Goal: Task Accomplishment & Management: Use online tool/utility

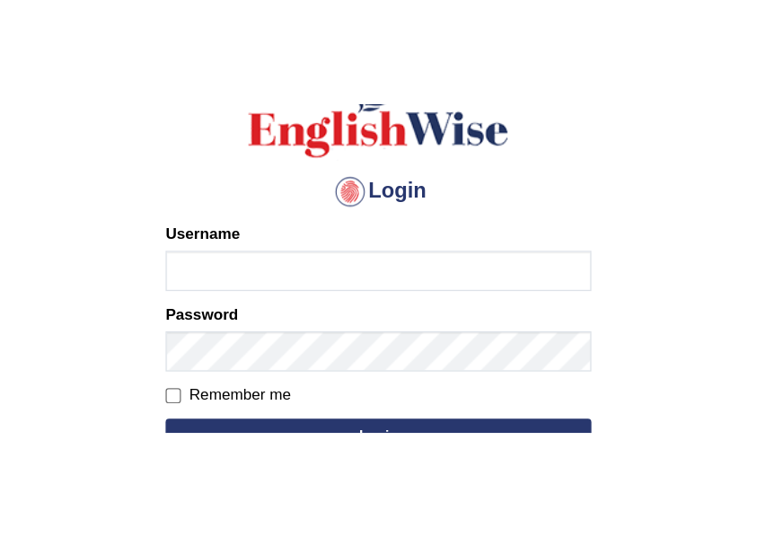
scroll to position [135, 0]
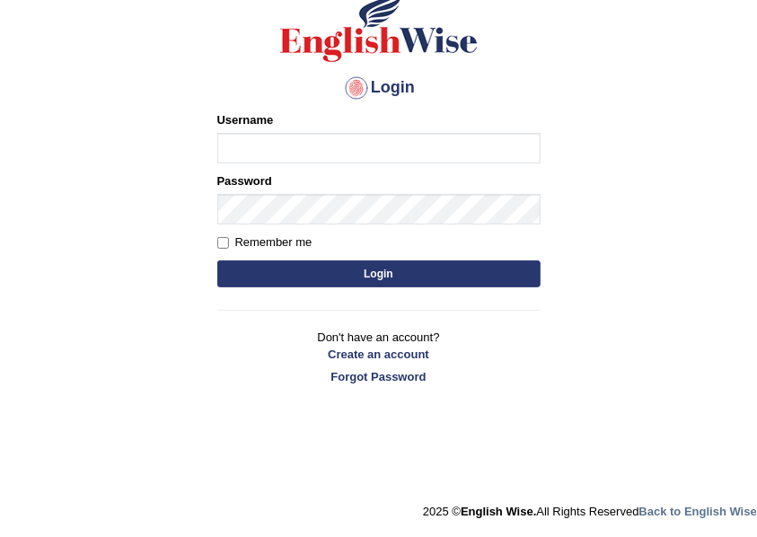
click at [273, 156] on input "Username" at bounding box center [378, 148] width 323 height 31
type input "RizaA"
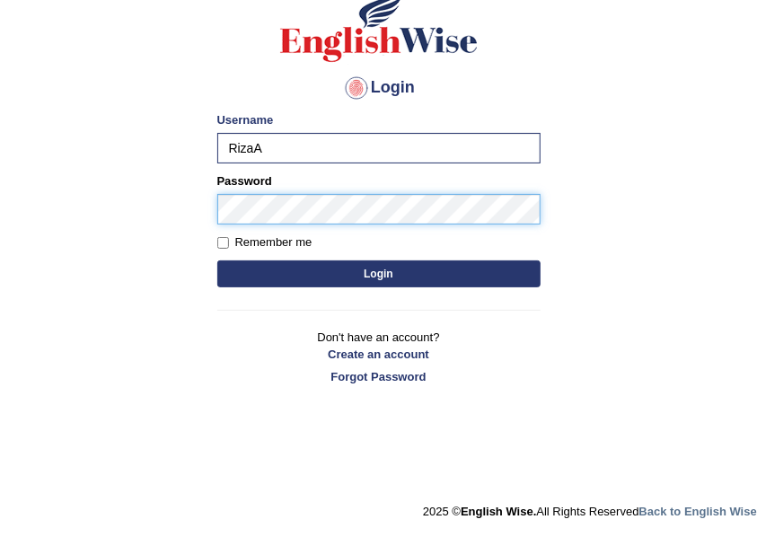
click at [217, 249] on button "Login" at bounding box center [378, 273] width 323 height 27
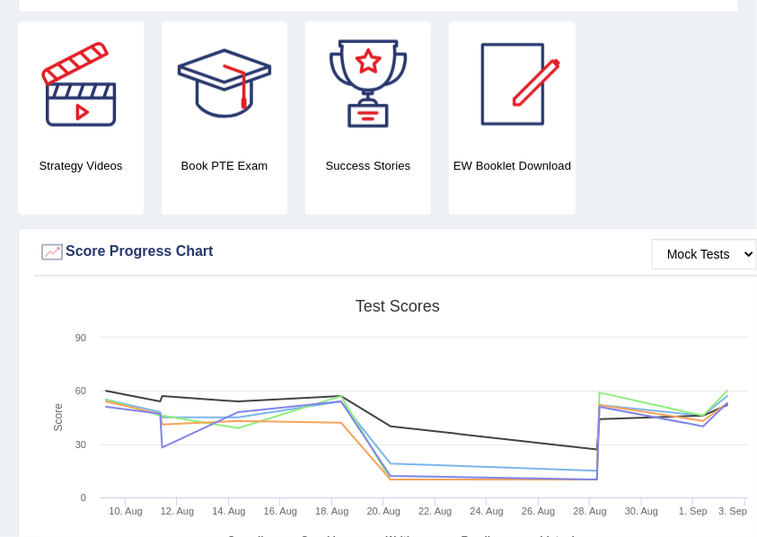
scroll to position [658, 0]
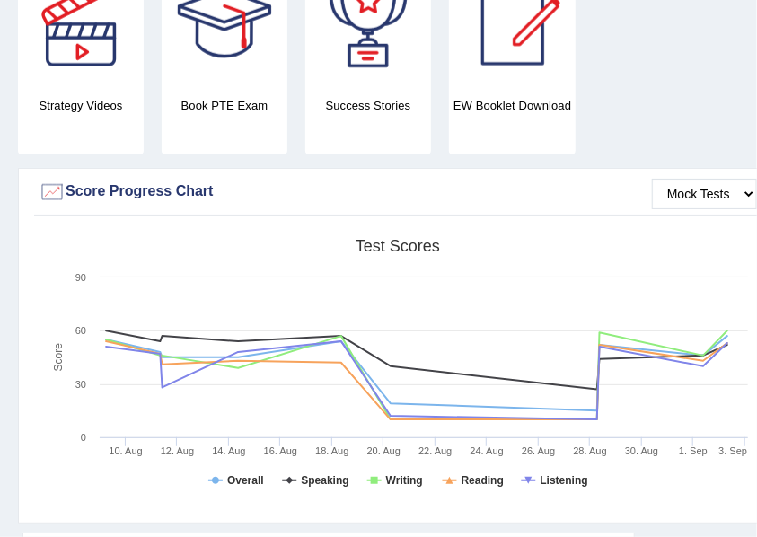
drag, startPoint x: 180, startPoint y: 527, endPoint x: 724, endPoint y: 506, distance: 543.6
click at [722, 509] on div "Strategy Videos Book PTE Exam Success Stories EW Booklet Download Mock Tests Sc…" at bounding box center [400, 246] width 764 height 571
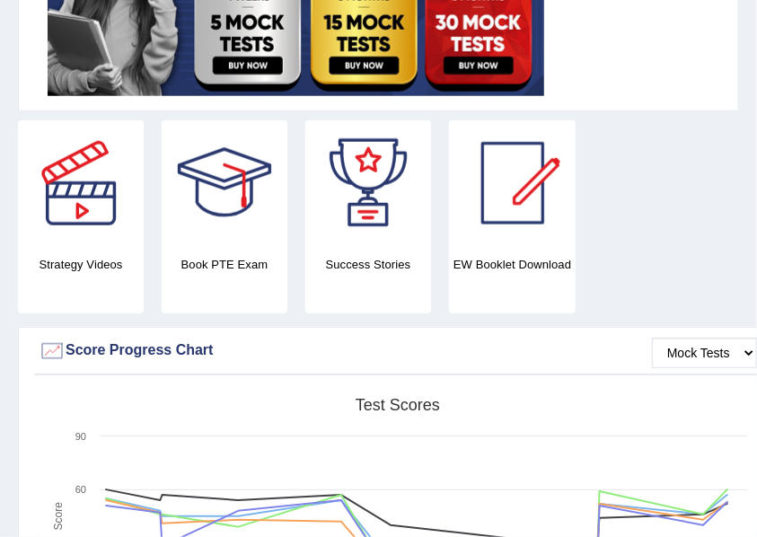
scroll to position [440, 0]
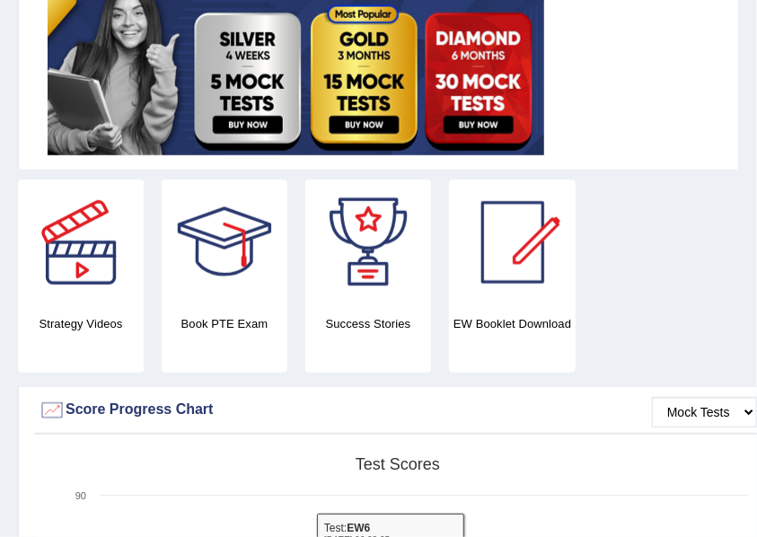
drag, startPoint x: 13, startPoint y: 527, endPoint x: 279, endPoint y: 483, distance: 270.3
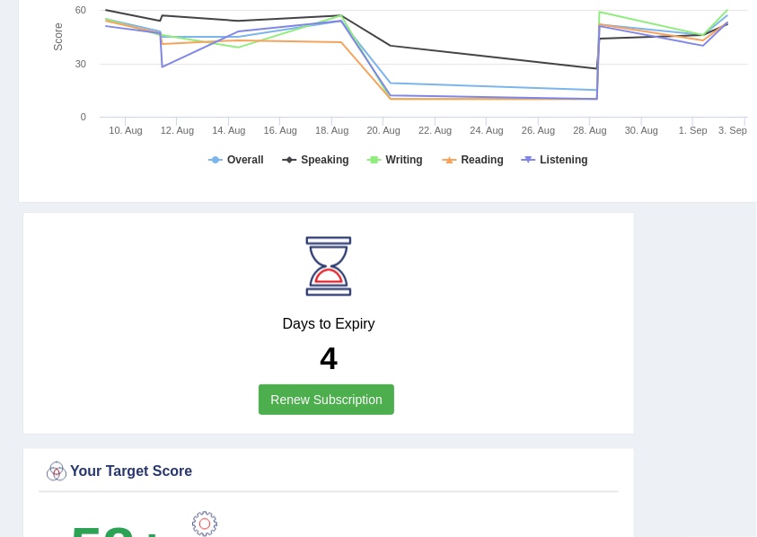
scroll to position [1217, 0]
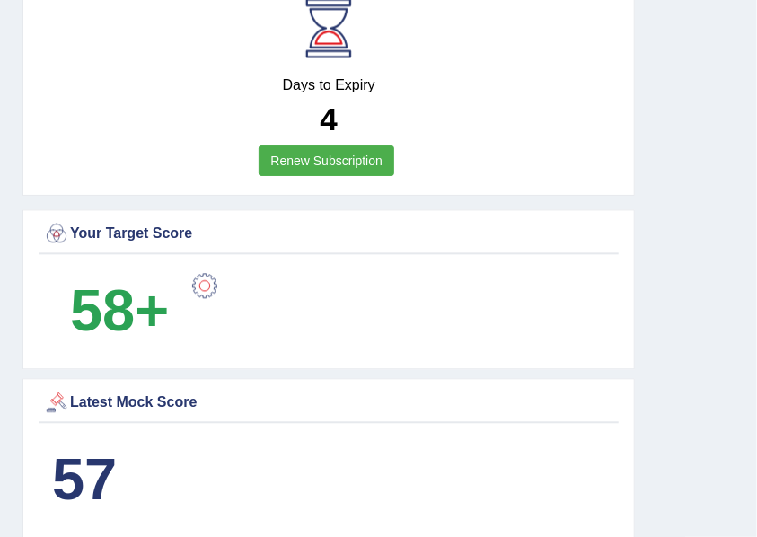
click at [54, 450] on b "57" at bounding box center [84, 479] width 65 height 66
click at [54, 449] on b "57" at bounding box center [84, 479] width 65 height 66
click at [397, 524] on div "Latest Mock Score 57" at bounding box center [328, 458] width 612 height 160
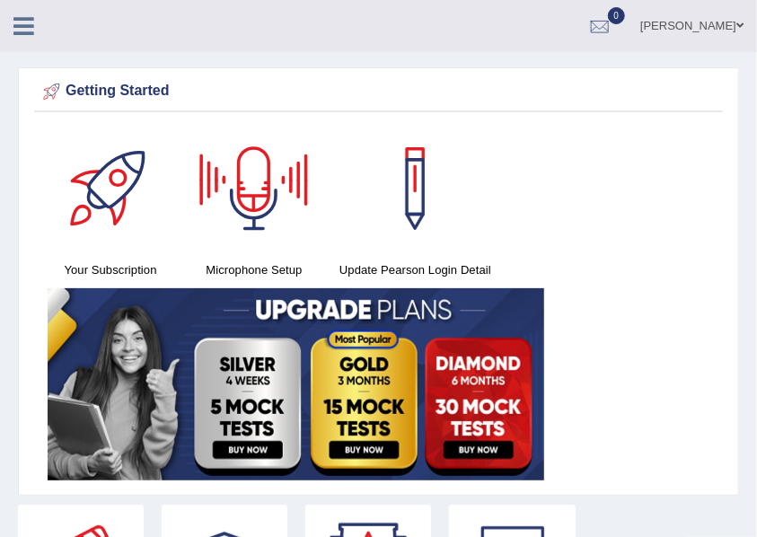
click at [28, 32] on icon at bounding box center [23, 25] width 21 height 23
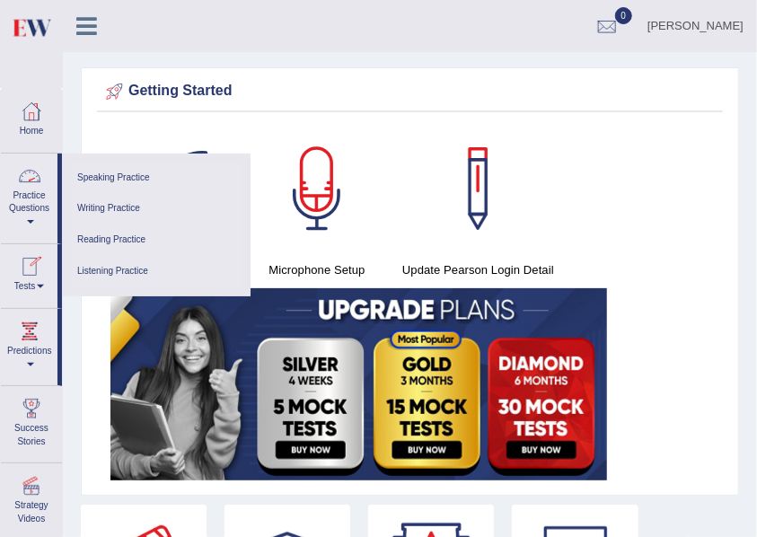
click at [43, 279] on link "Tests" at bounding box center [29, 273] width 57 height 58
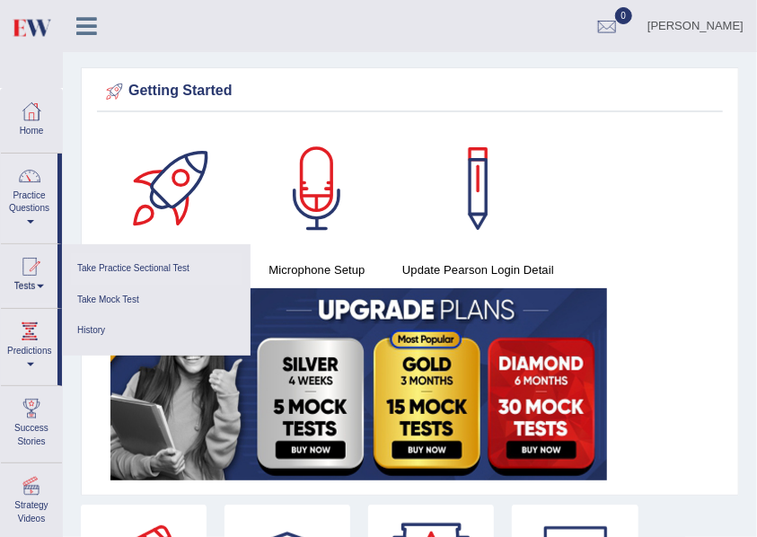
click at [147, 270] on link "Take Practice Sectional Test" at bounding box center [156, 268] width 171 height 31
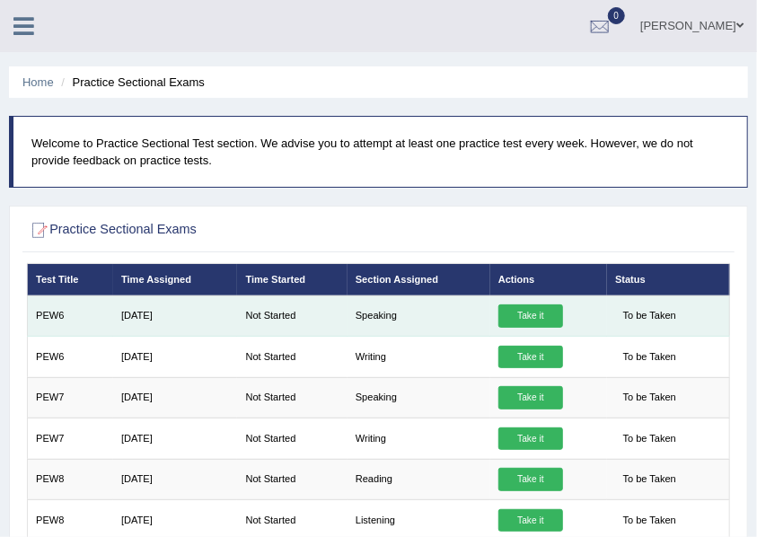
click at [537, 314] on link "Take it" at bounding box center [530, 315] width 65 height 23
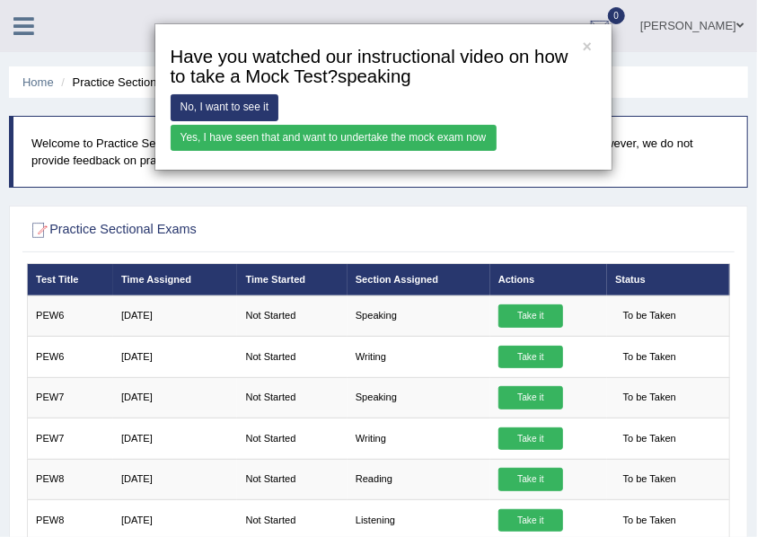
click at [303, 135] on link "Yes, I have seen that and want to undertake the mock exam now" at bounding box center [334, 138] width 326 height 26
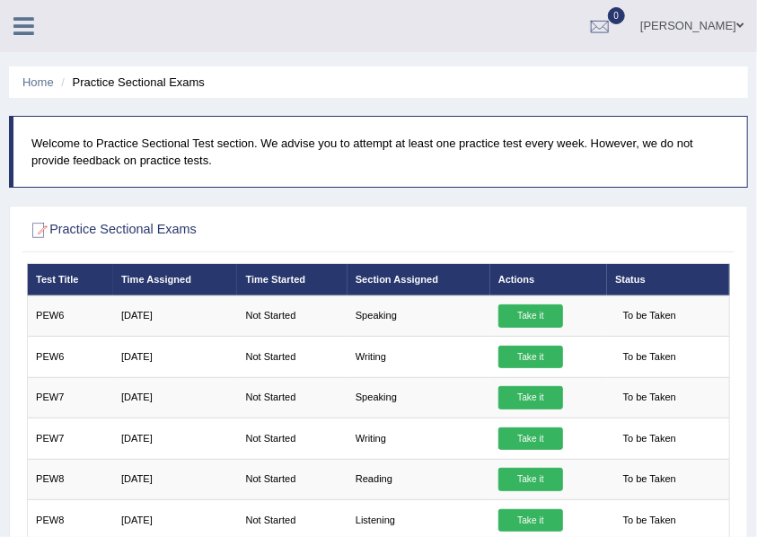
click at [19, 30] on icon at bounding box center [23, 25] width 21 height 23
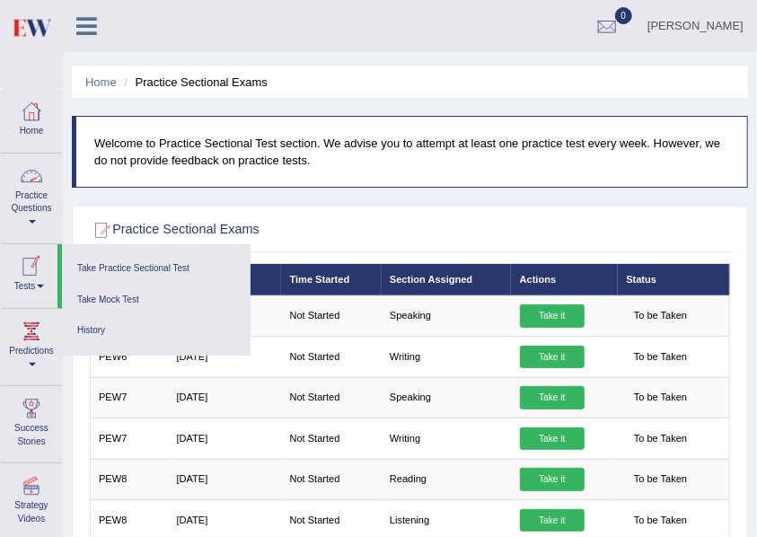
click at [100, 298] on link "Take Mock Test" at bounding box center [156, 300] width 171 height 31
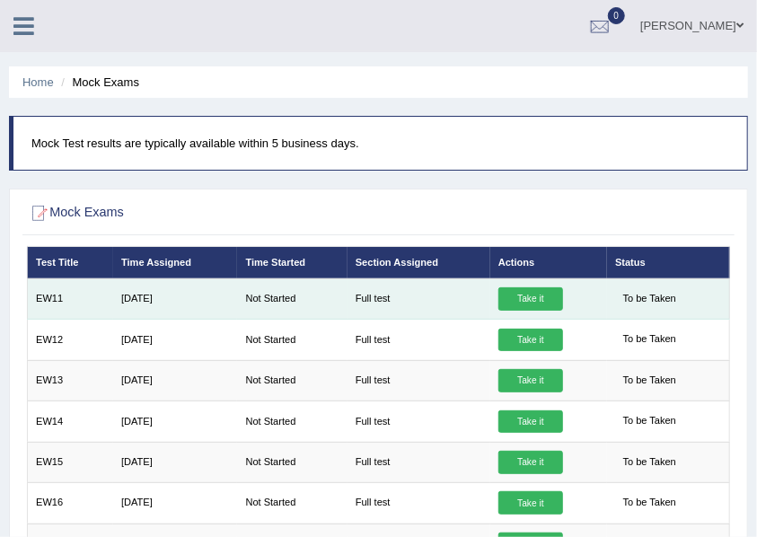
click at [539, 301] on link "Take it" at bounding box center [530, 298] width 65 height 23
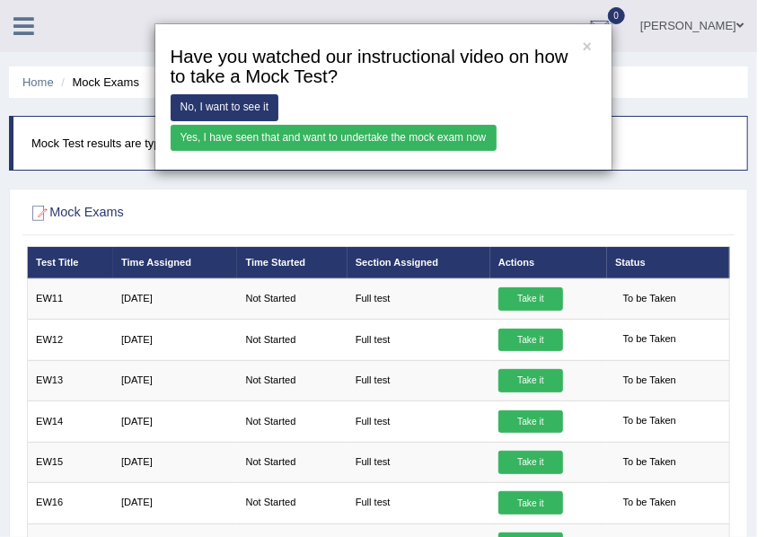
click at [372, 138] on link "Yes, I have seen that and want to undertake the mock exam now" at bounding box center [334, 138] width 326 height 26
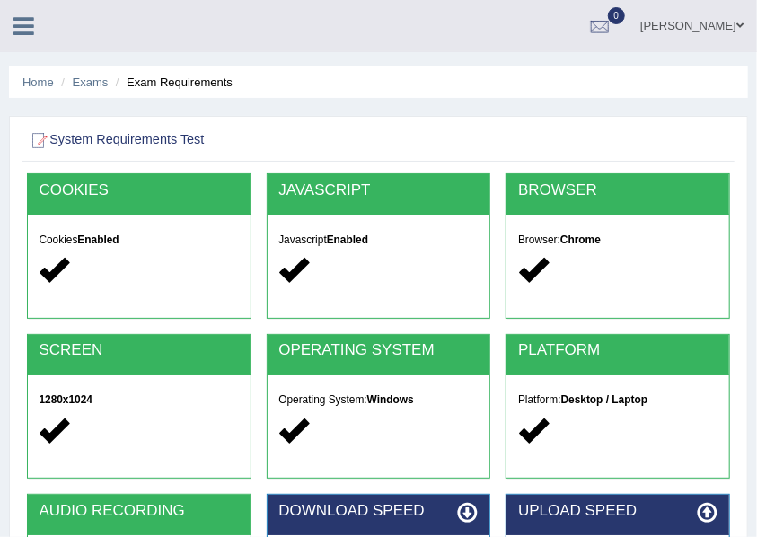
scroll to position [299, 0]
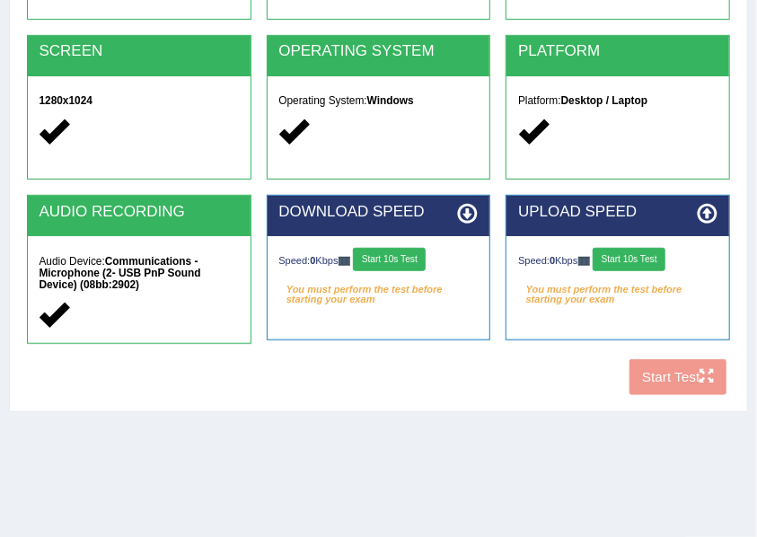
click at [393, 262] on button "Start 10s Test" at bounding box center [389, 259] width 73 height 23
click at [632, 260] on button "Start 10s Test" at bounding box center [629, 259] width 73 height 23
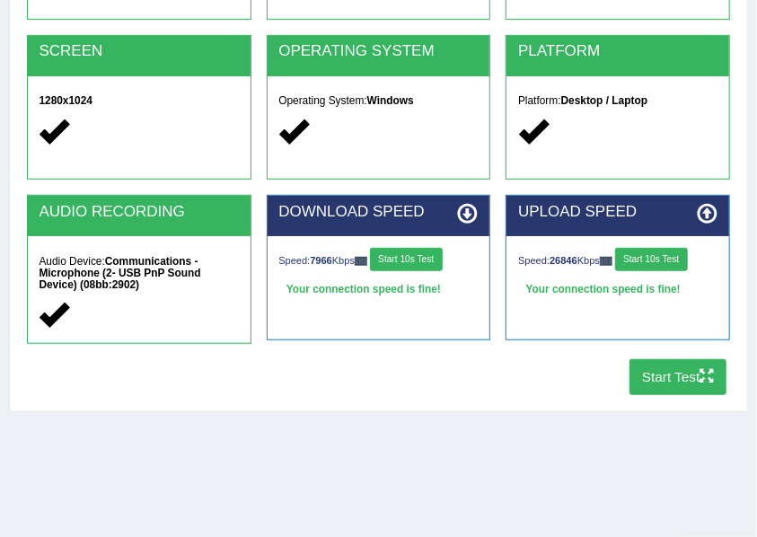
click at [667, 381] on button "Start Test" at bounding box center [678, 376] width 98 height 35
